Goal: Task Accomplishment & Management: Manage account settings

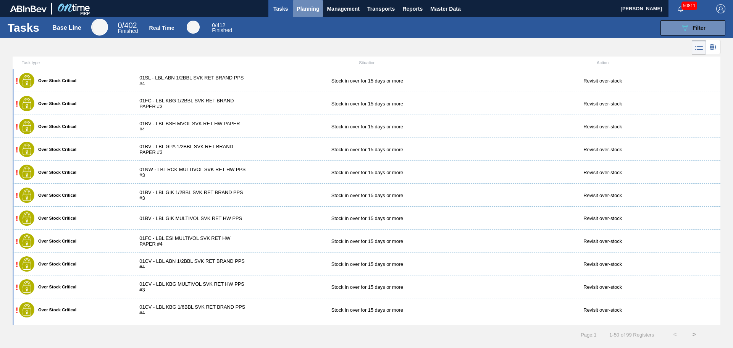
click at [313, 10] on span "Planning" at bounding box center [308, 8] width 23 height 9
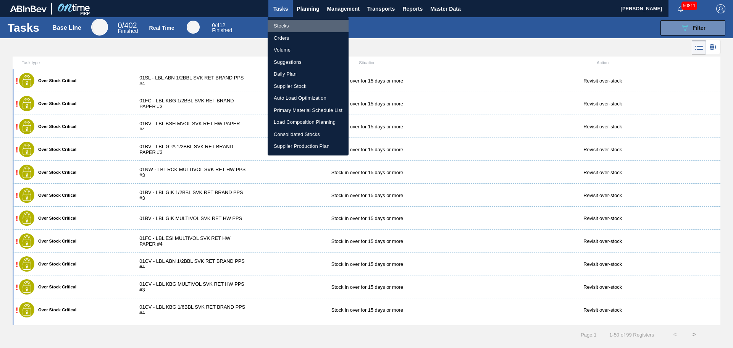
click at [285, 27] on li "Stocks" at bounding box center [308, 26] width 81 height 12
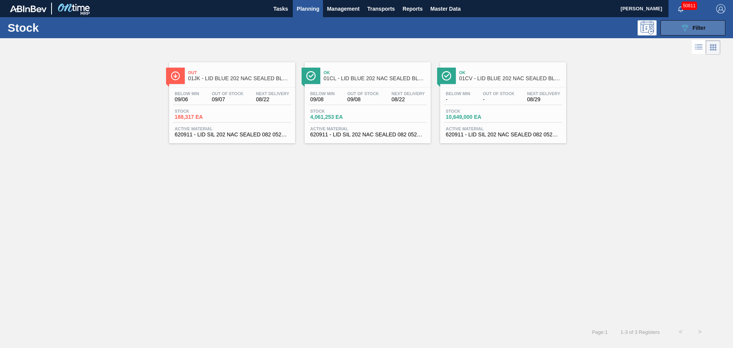
click at [689, 28] on icon "089F7B8B-B2A5-4AFE-B5C0-19BA573D28AC" at bounding box center [684, 27] width 9 height 9
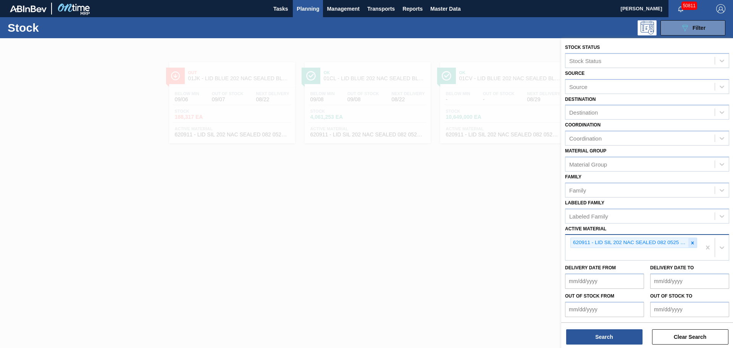
click at [692, 242] on icon at bounding box center [692, 242] width 5 height 5
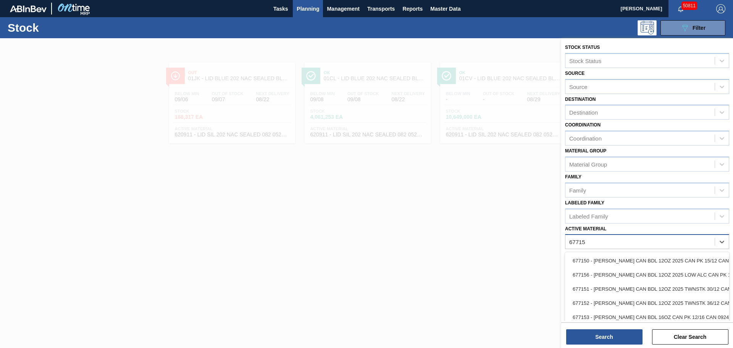
type Material "677152"
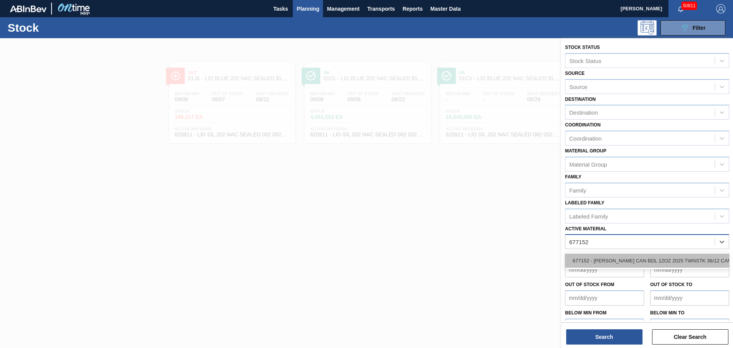
click at [646, 258] on div "677152 - [PERSON_NAME] CAN BDL 12OZ 2025 TWNSTK 36/12 CAN" at bounding box center [647, 260] width 164 height 14
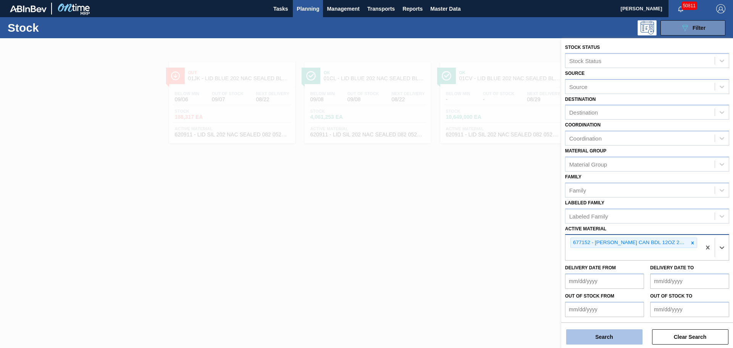
click at [617, 339] on button "Search" at bounding box center [604, 336] width 76 height 15
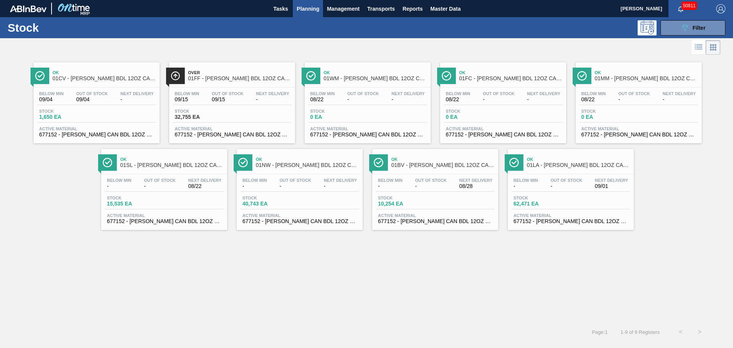
click at [252, 100] on div "Below Min 09/15 Out Of Stock 09/15 Next Delivery -" at bounding box center [232, 98] width 118 height 14
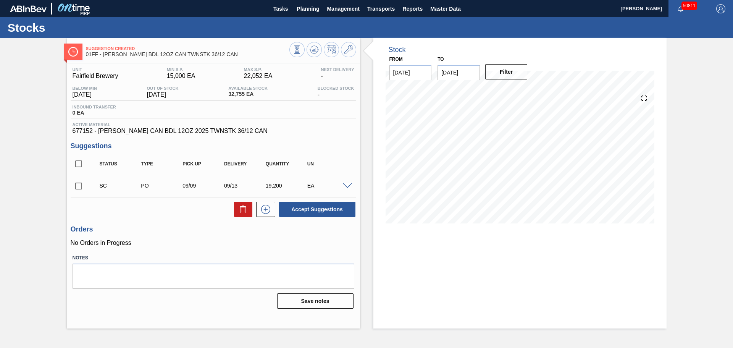
click at [470, 79] on input "[DATE]" at bounding box center [458, 72] width 42 height 15
click at [516, 166] on div "4" at bounding box center [521, 165] width 10 height 10
type input "[DATE]"
click at [499, 73] on button "Filter" at bounding box center [506, 71] width 42 height 15
click at [346, 52] on icon at bounding box center [348, 49] width 9 height 9
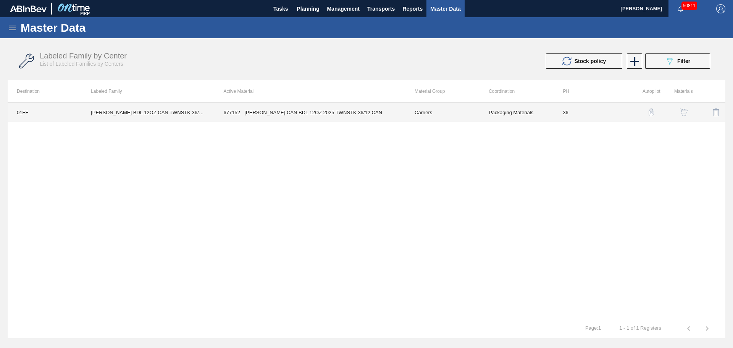
click at [392, 108] on td "677152 - [PERSON_NAME] CAN BDL 12OZ 2025 TWNSTK 36/12 CAN" at bounding box center [310, 112] width 191 height 19
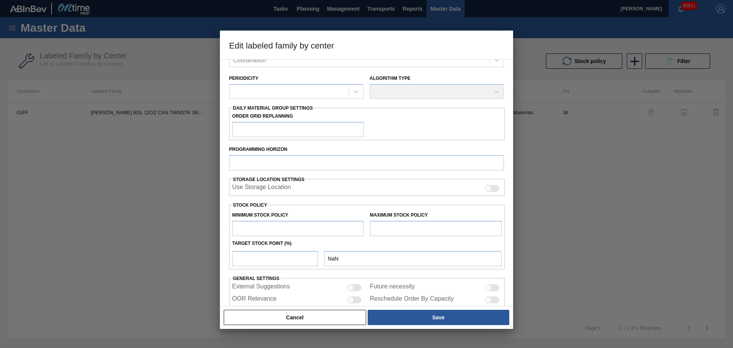
type input "Carriers"
type input "Can Carriers"
type input "[PERSON_NAME] BDL 12OZ CAN TWNSTK 36/12 CAN"
type input "01FF - Fairfield Brewery"
type input "36"
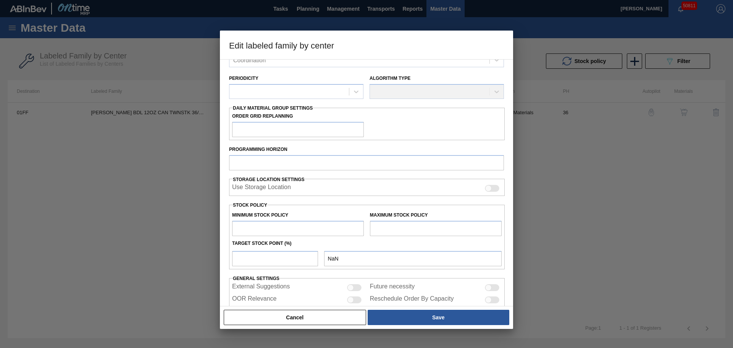
type input "15,000"
type input "22,052"
type input "0"
type input "15,000"
checkbox input "true"
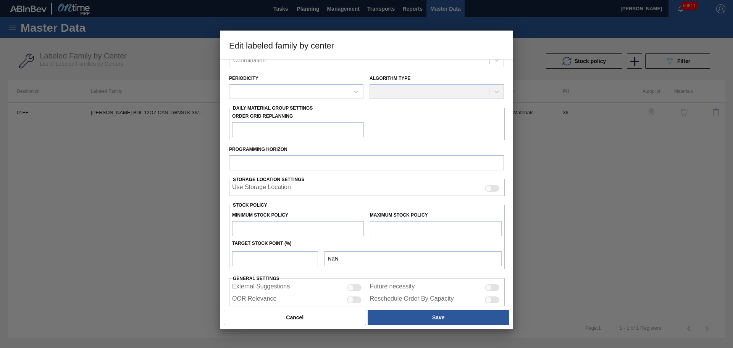
checkbox input "true"
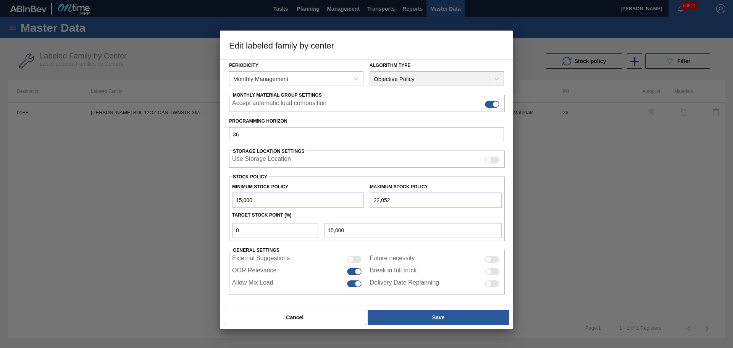
scroll to position [93, 0]
drag, startPoint x: 275, startPoint y: 201, endPoint x: 193, endPoint y: 195, distance: 82.7
click at [193, 195] on div "Edit labeled family by center Material Group Carriers Family Can Carriers Label…" at bounding box center [366, 174] width 733 height 348
type input "5"
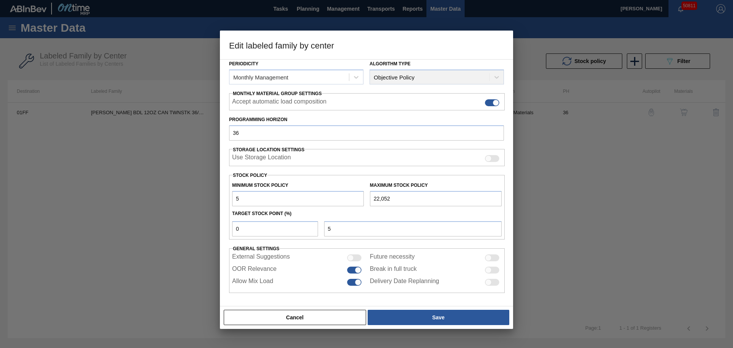
type input "50"
type input "500"
type input "5,000"
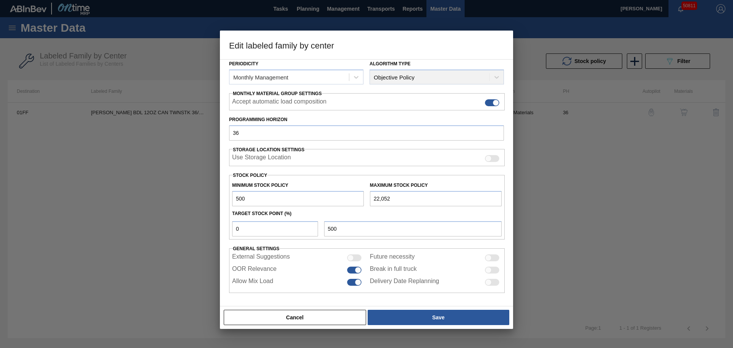
type input "5,000"
drag, startPoint x: 380, startPoint y: 195, endPoint x: 377, endPoint y: 198, distance: 4.1
click at [380, 195] on input "22,052" at bounding box center [436, 198] width 132 height 15
click at [375, 199] on input "22,052" at bounding box center [436, 198] width 132 height 15
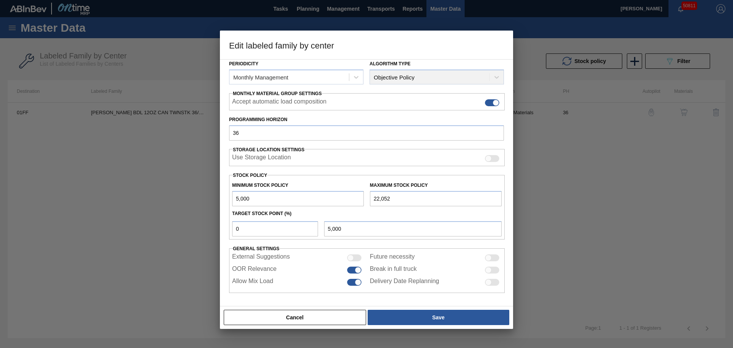
drag, startPoint x: 376, startPoint y: 199, endPoint x: 370, endPoint y: 198, distance: 6.2
click at [370, 198] on input "22,052" at bounding box center [436, 198] width 132 height 15
click at [378, 195] on input "22,052" at bounding box center [436, 198] width 132 height 15
click at [373, 197] on input "22,052" at bounding box center [436, 198] width 132 height 15
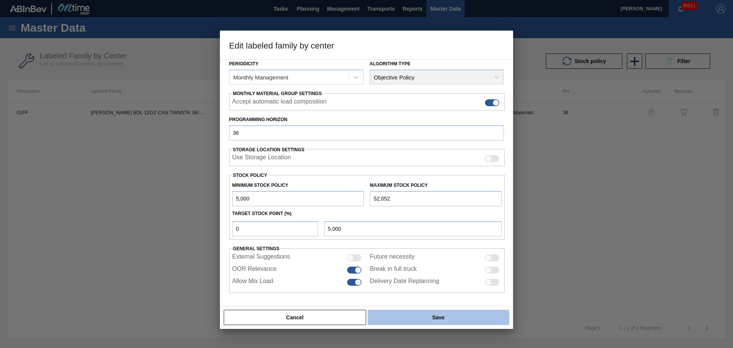
type input "52,052"
click at [419, 313] on button "Save" at bounding box center [439, 317] width 142 height 15
